Goal: Book appointment/travel/reservation

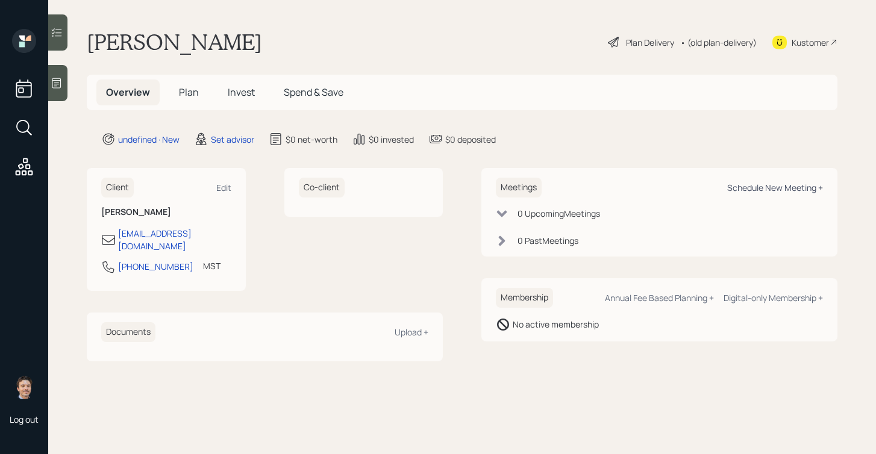
click at [776, 189] on div "Schedule New Meeting +" at bounding box center [775, 187] width 96 height 11
select select "round-[PERSON_NAME]"
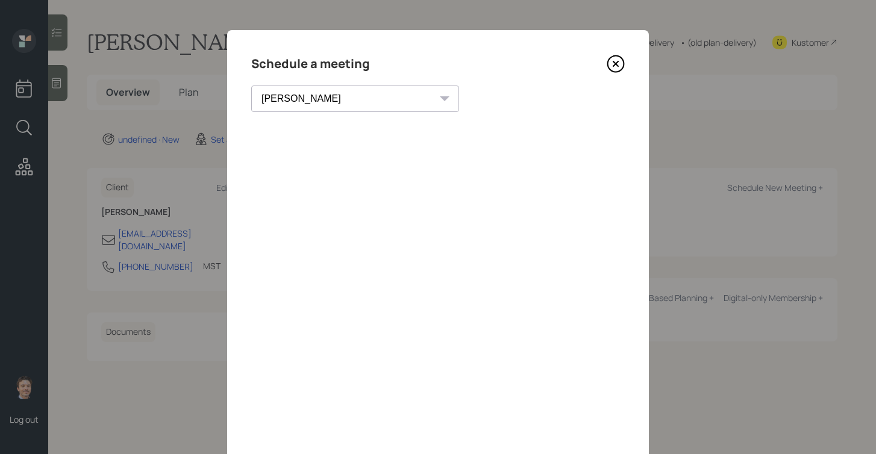
click at [617, 66] on icon at bounding box center [616, 64] width 18 height 18
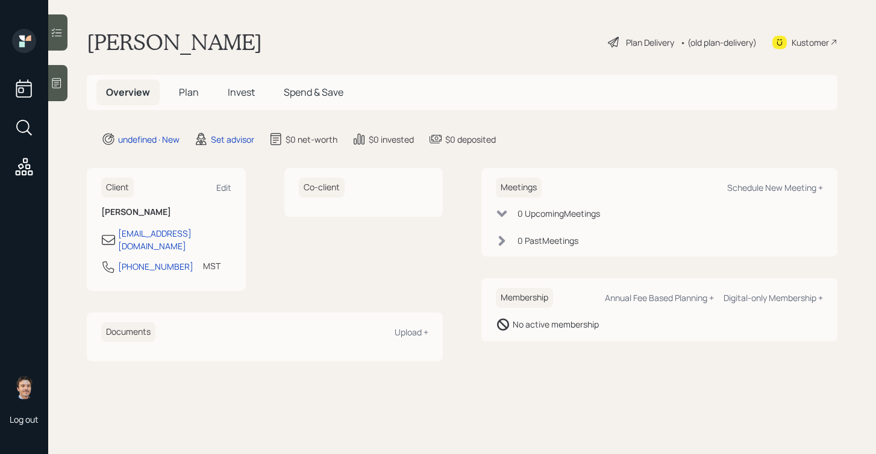
click at [63, 79] on div at bounding box center [57, 83] width 19 height 36
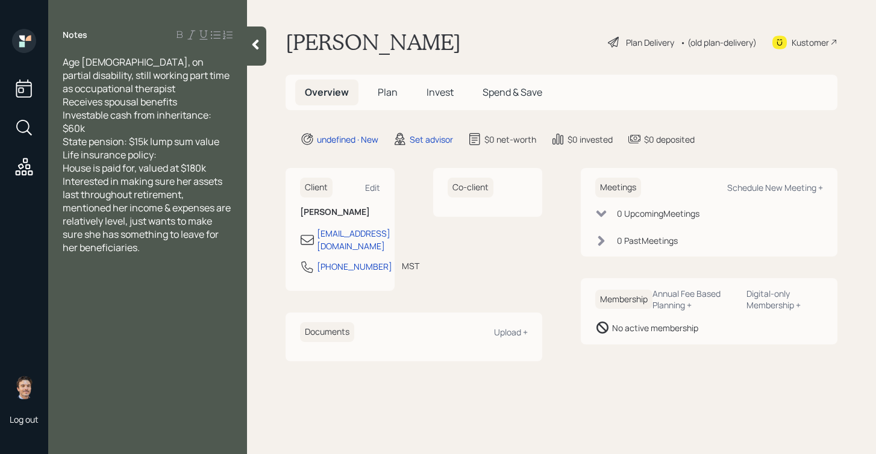
click at [181, 154] on div "Life insurance policy:" at bounding box center [148, 154] width 170 height 13
click at [222, 166] on div "House is paid for, valued at $180k" at bounding box center [148, 168] width 170 height 13
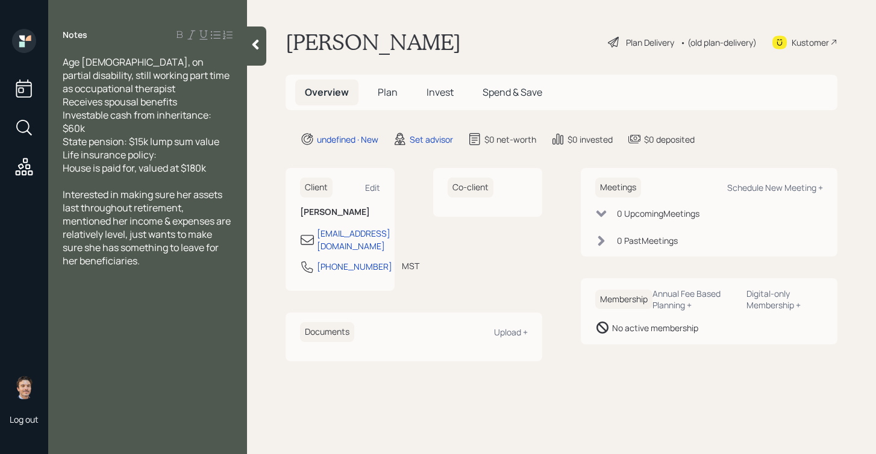
click at [263, 39] on div at bounding box center [256, 46] width 19 height 39
